Goal: Check status: Check status

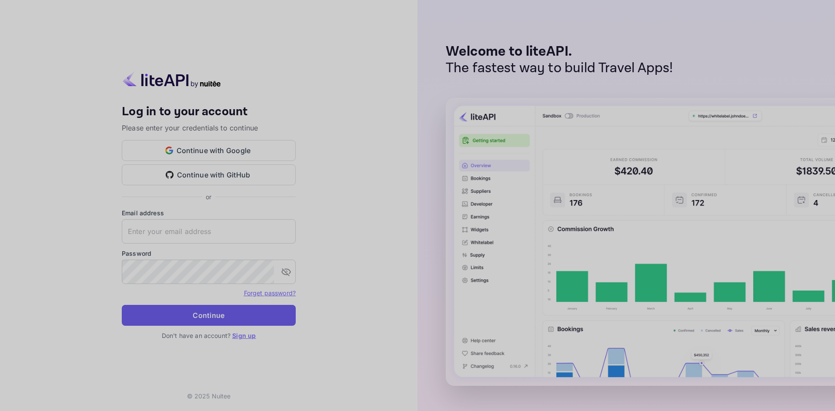
type input "[EMAIL_ADDRESS][DOMAIN_NAME]"
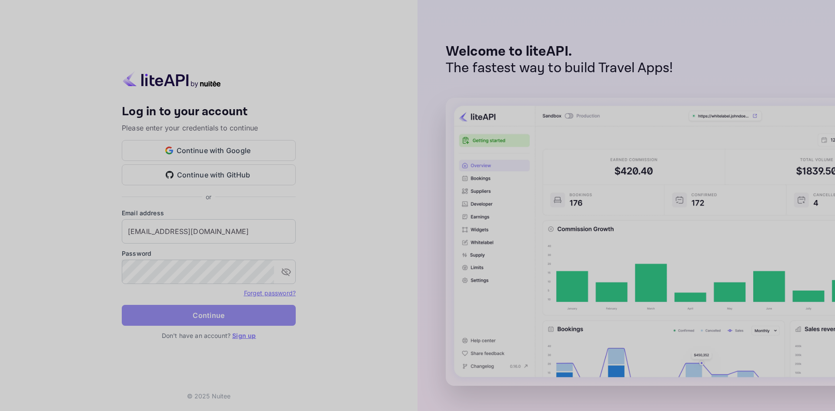
click at [229, 313] on button "Continue" at bounding box center [209, 315] width 174 height 21
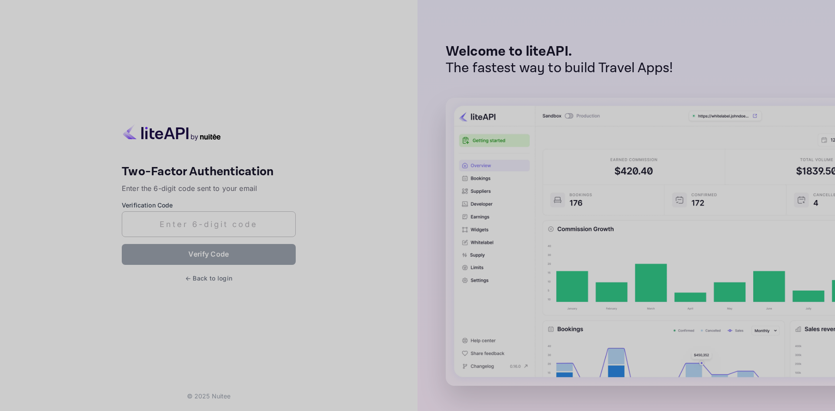
click at [235, 223] on input "text" at bounding box center [209, 224] width 174 height 26
paste input "953920"
type input "953920"
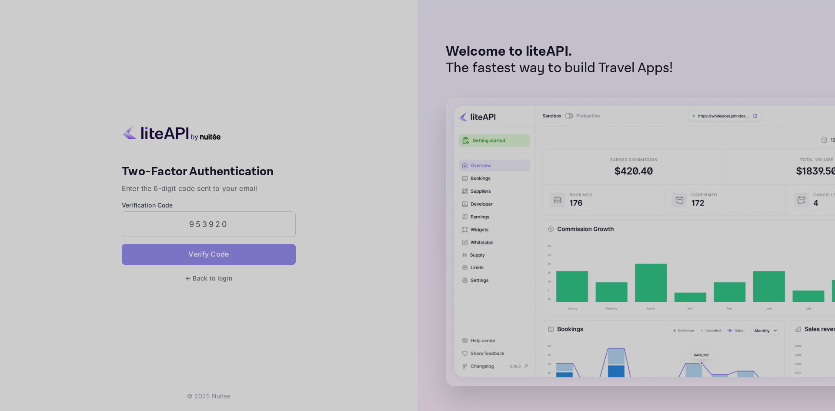
click at [232, 250] on button "Verify Code" at bounding box center [209, 254] width 174 height 21
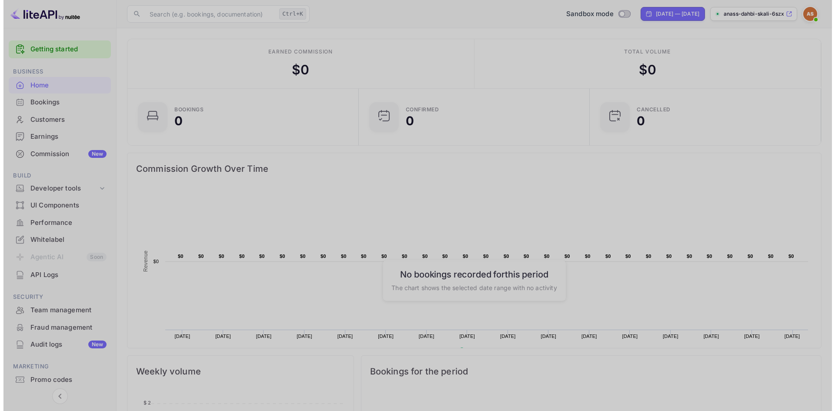
scroll to position [7, 7]
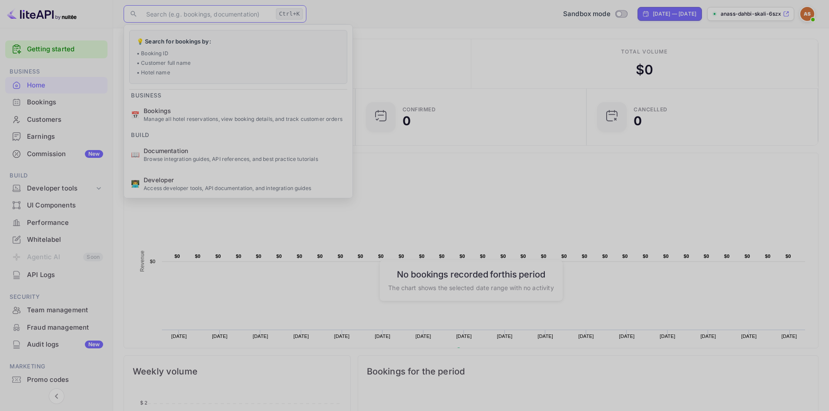
click at [213, 11] on input "text" at bounding box center [206, 13] width 131 height 17
paste input "9332982"
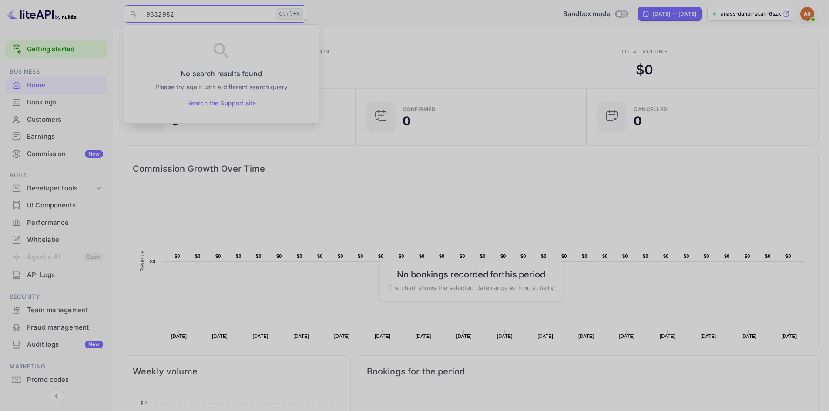
type input "9332982"
click at [55, 105] on div "Bookings" at bounding box center [65, 102] width 76 height 10
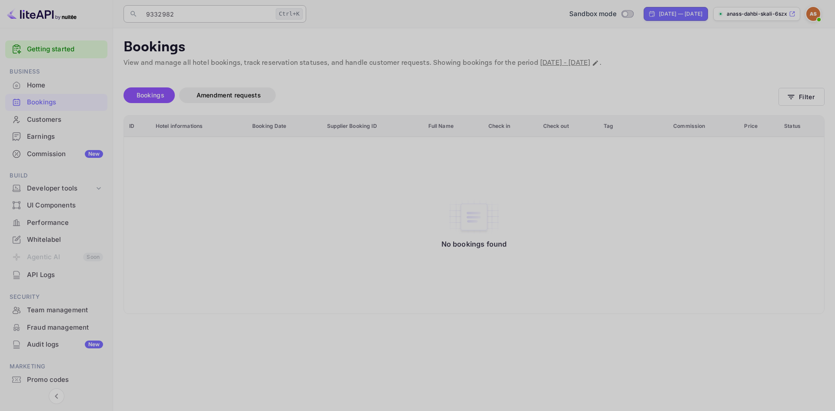
click at [237, 15] on input "9332982" at bounding box center [206, 13] width 131 height 17
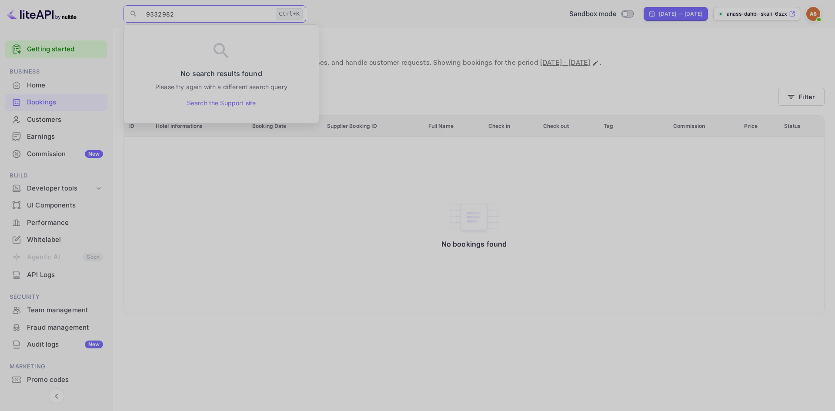
click at [236, 184] on div "No bookings found" at bounding box center [474, 225] width 683 height 164
